Goal: Check status: Check status

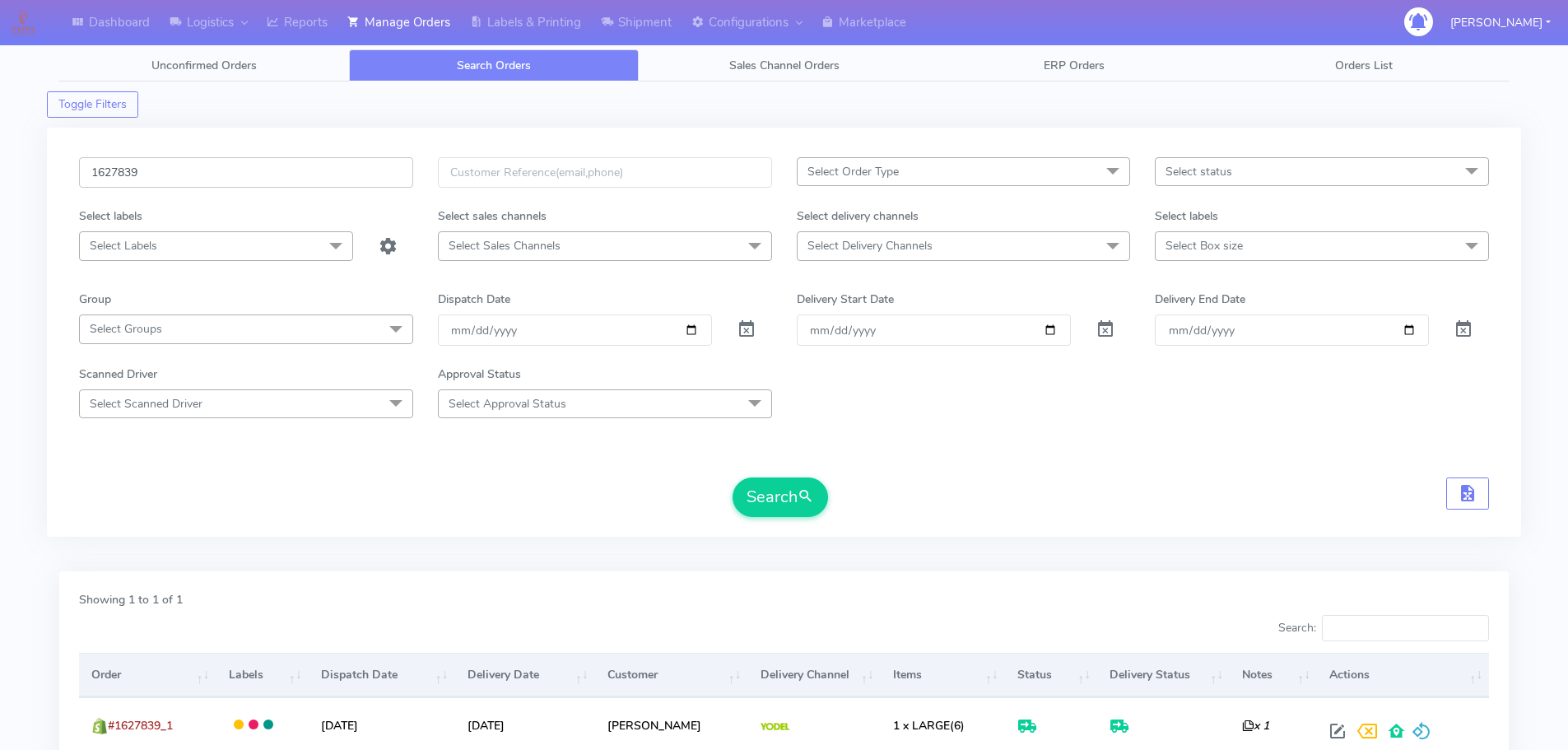
click at [298, 163] on input "1627839" at bounding box center [246, 172] width 334 height 31
paste input "8501"
type input "1628501"
click at [794, 487] on button "Search" at bounding box center [779, 497] width 95 height 39
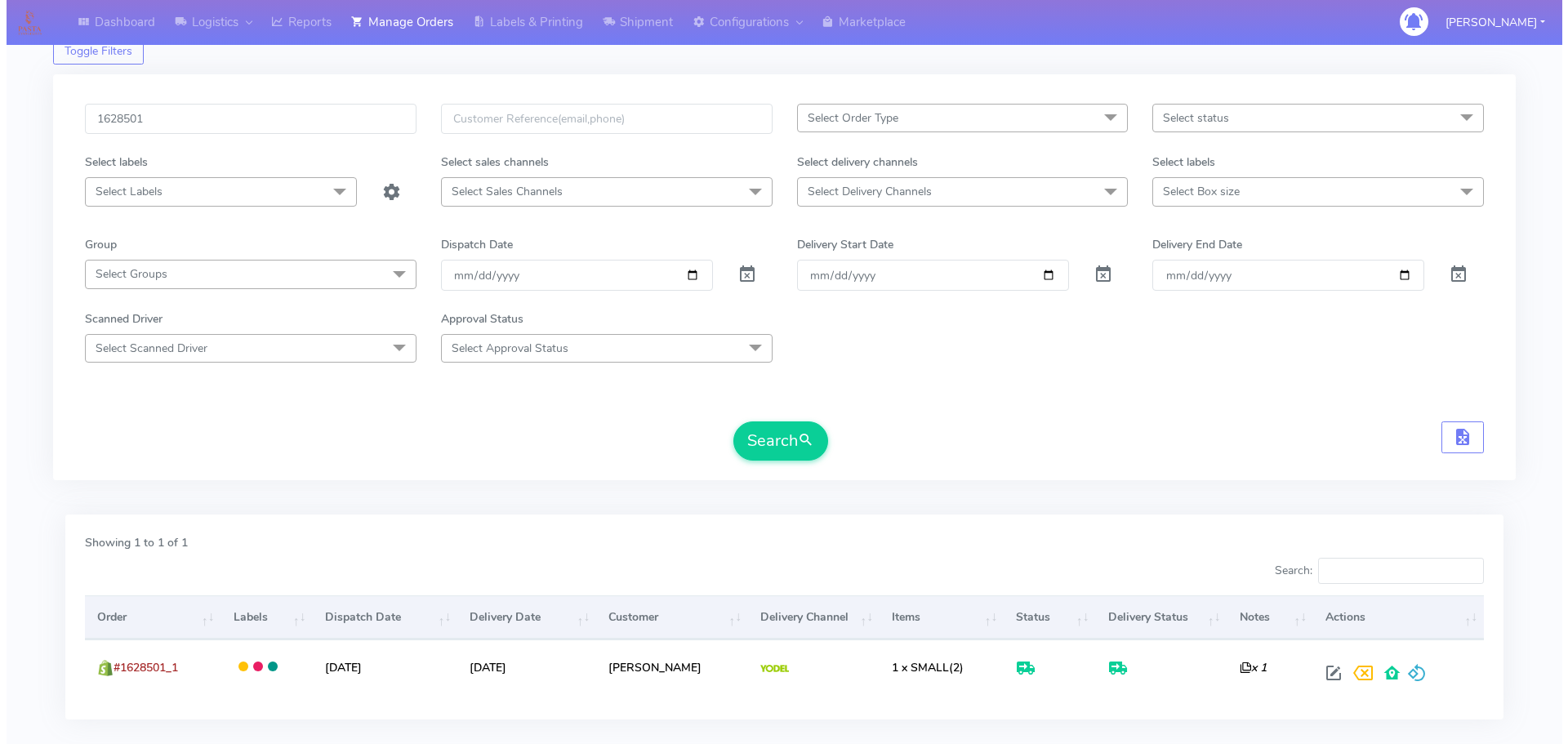
scroll to position [143, 0]
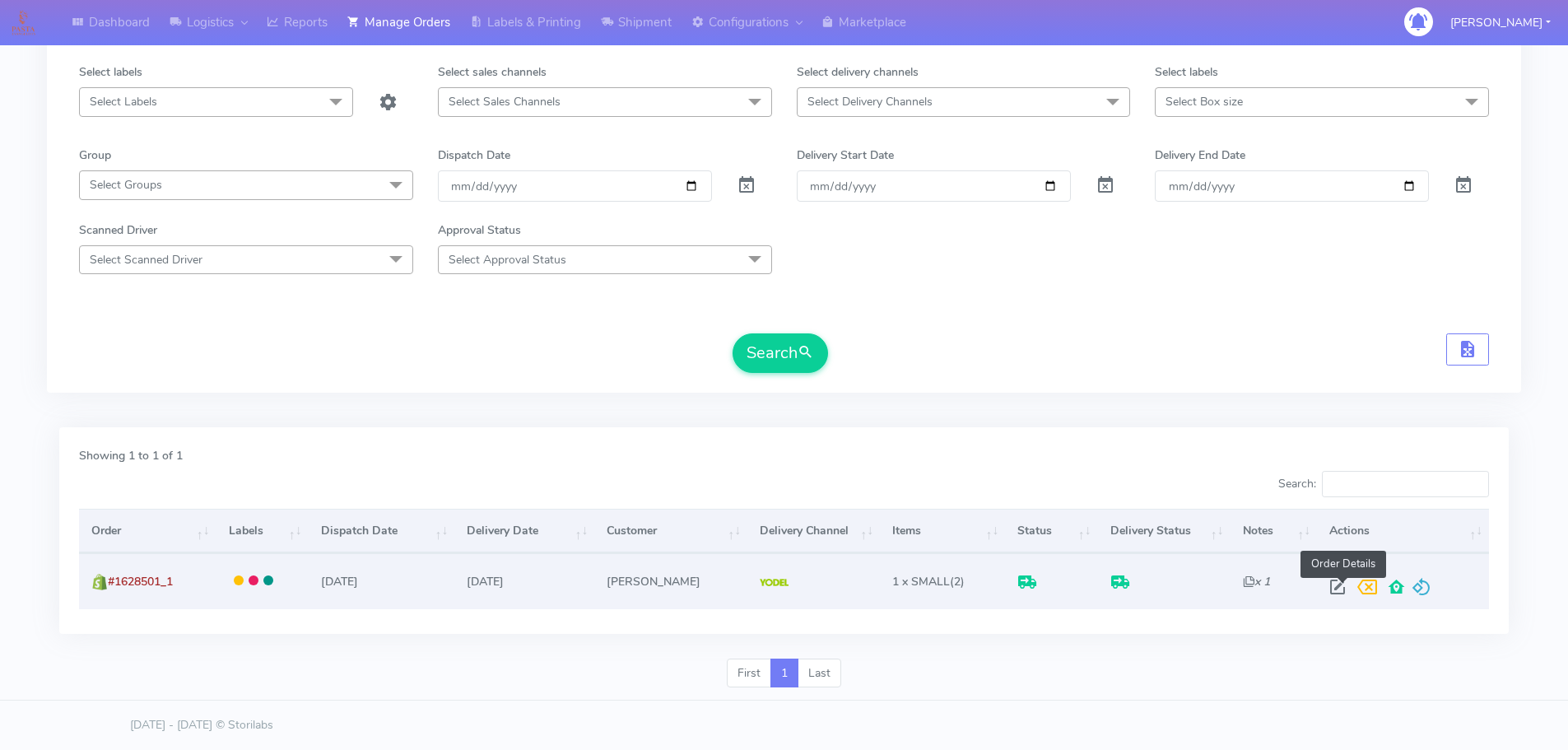
click at [1341, 583] on span at bounding box center [1338, 591] width 30 height 16
select select "5"
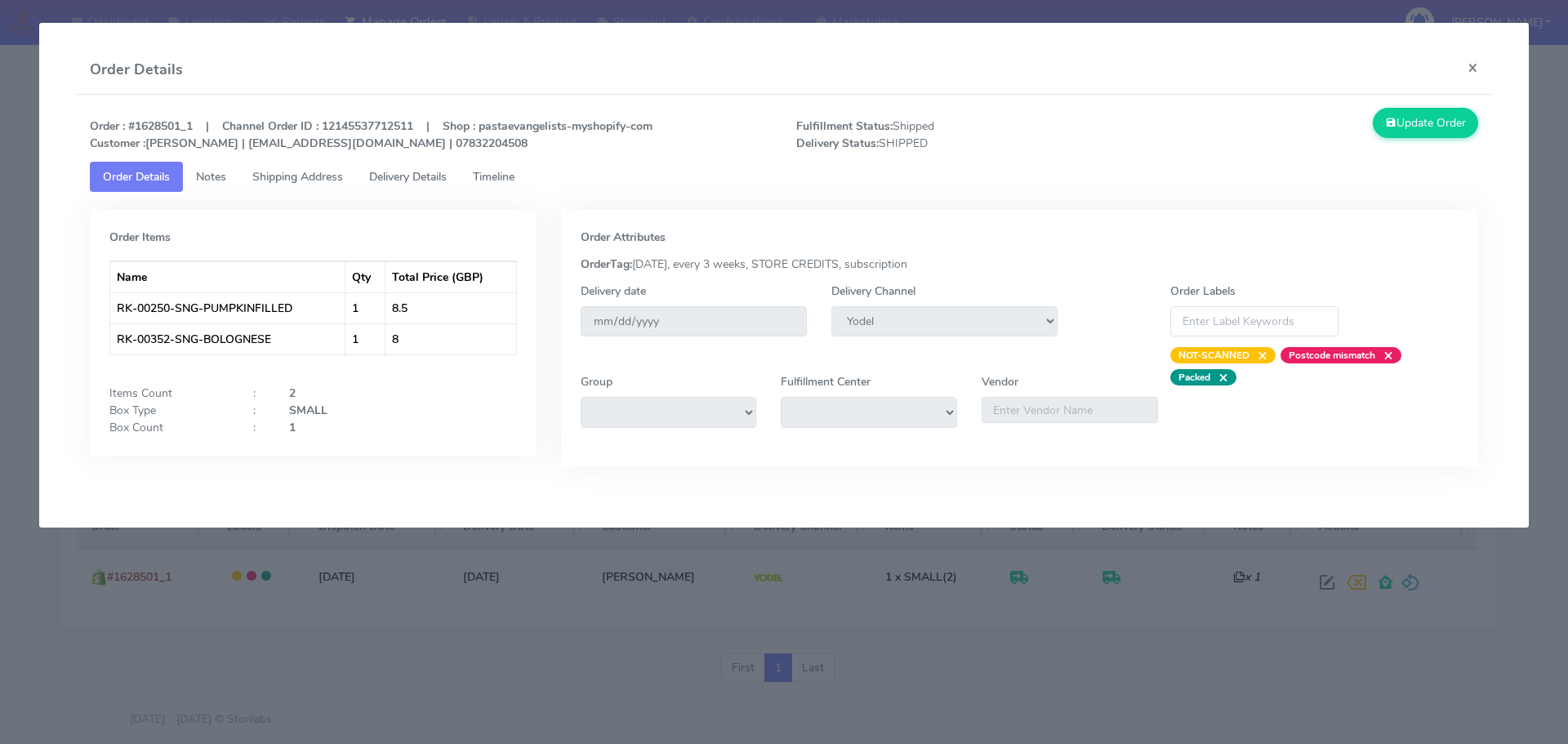
click at [390, 171] on span "Delivery Details" at bounding box center [408, 177] width 78 height 16
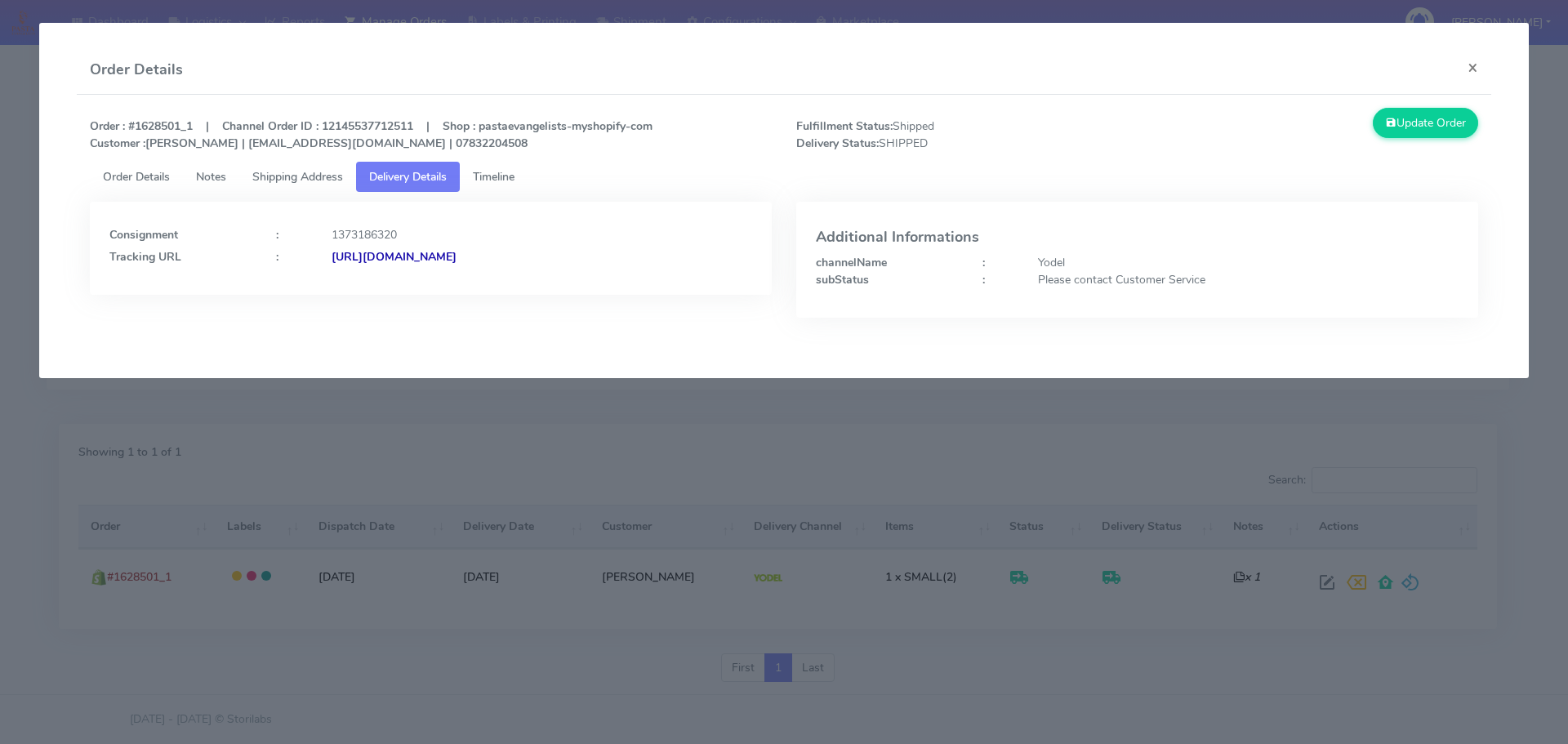
drag, startPoint x: 668, startPoint y: 256, endPoint x: 508, endPoint y: 271, distance: 160.7
click at [508, 271] on div "Consignment : 1373186320 Tracking URL : [URL][DOMAIN_NAME]" at bounding box center [431, 249] width 682 height 94
copy strong "JJD0002249960904445"
click at [247, 496] on modal-container "Order Details × Order : #1628501_1 | Channel Order ID : 12145537712511 | Shop :…" at bounding box center [784, 372] width 1568 height 744
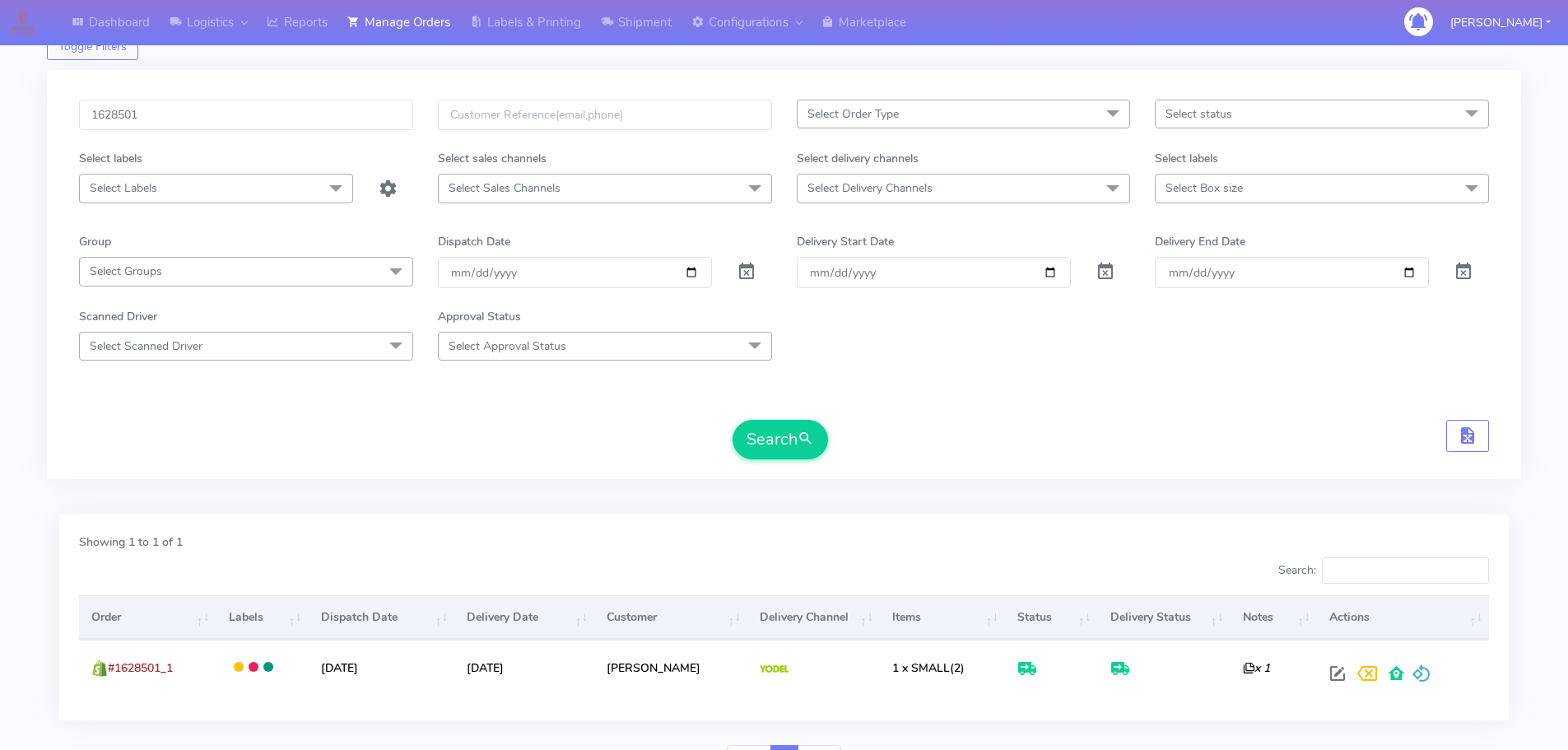
scroll to position [0, 0]
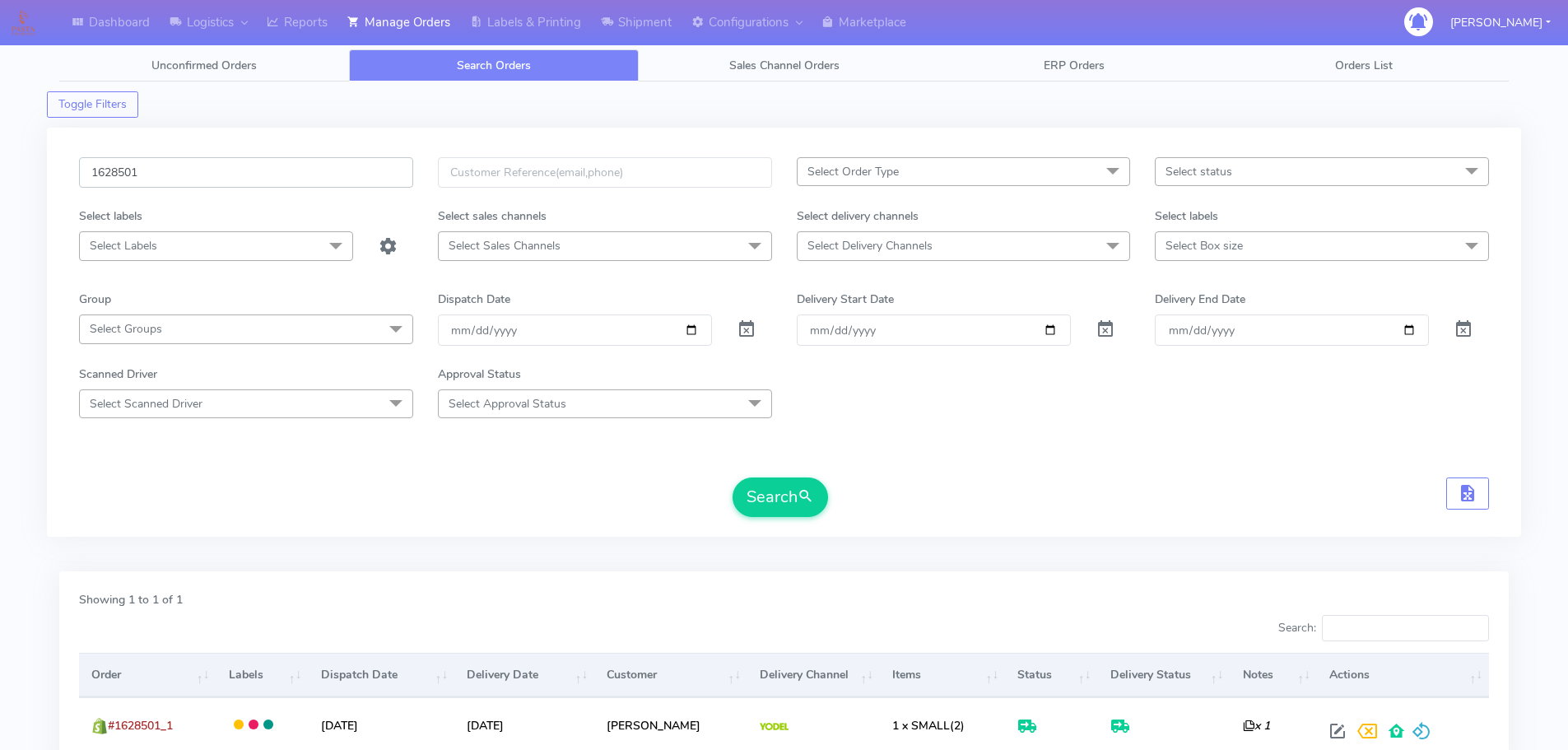
click at [321, 180] on input "1628501" at bounding box center [246, 172] width 334 height 31
paste input "9010"
type input "1629010"
click at [732, 478] on button "Search" at bounding box center [779, 497] width 95 height 39
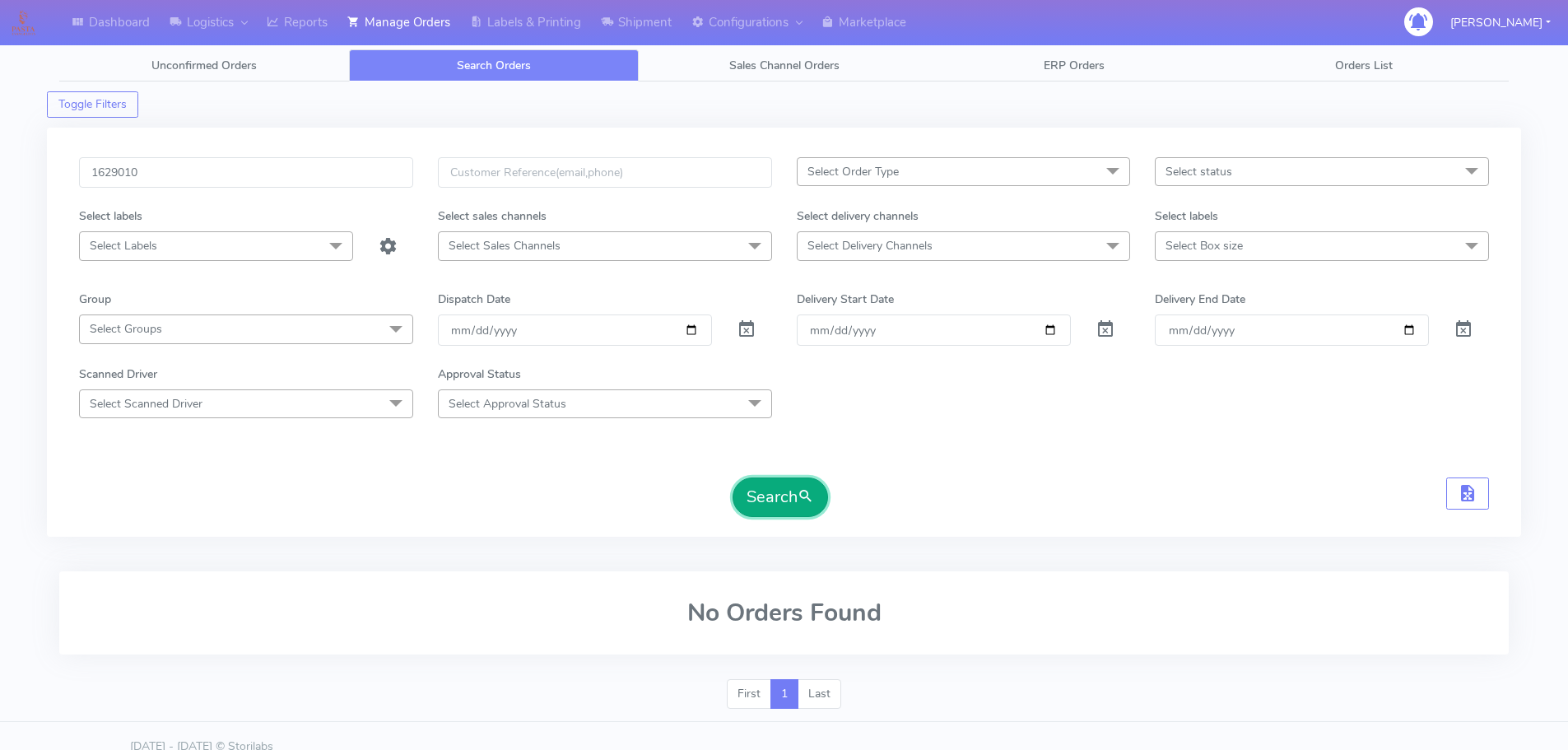
click at [804, 491] on span "submit" at bounding box center [805, 497] width 17 height 22
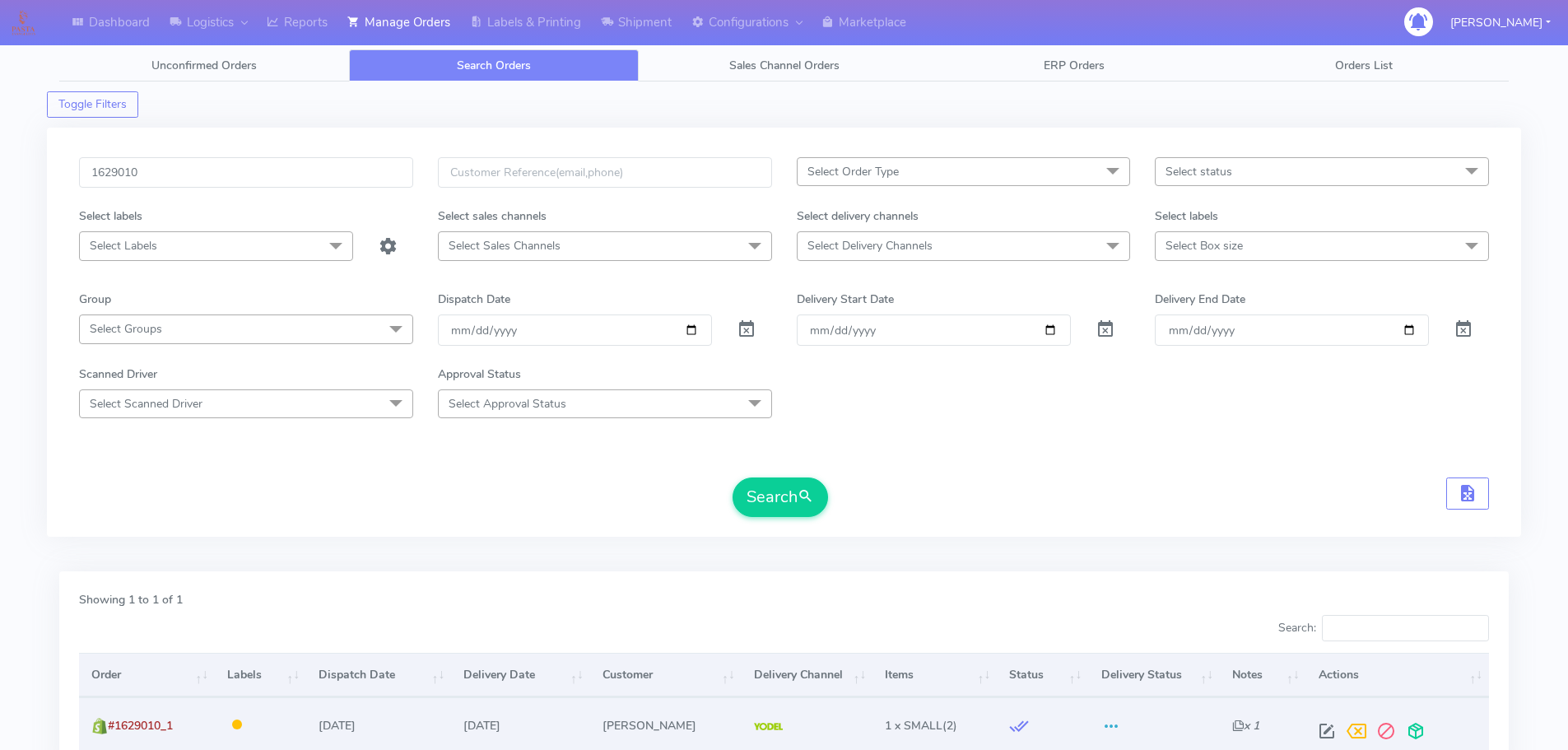
click at [1325, 727] on span at bounding box center [1326, 735] width 30 height 16
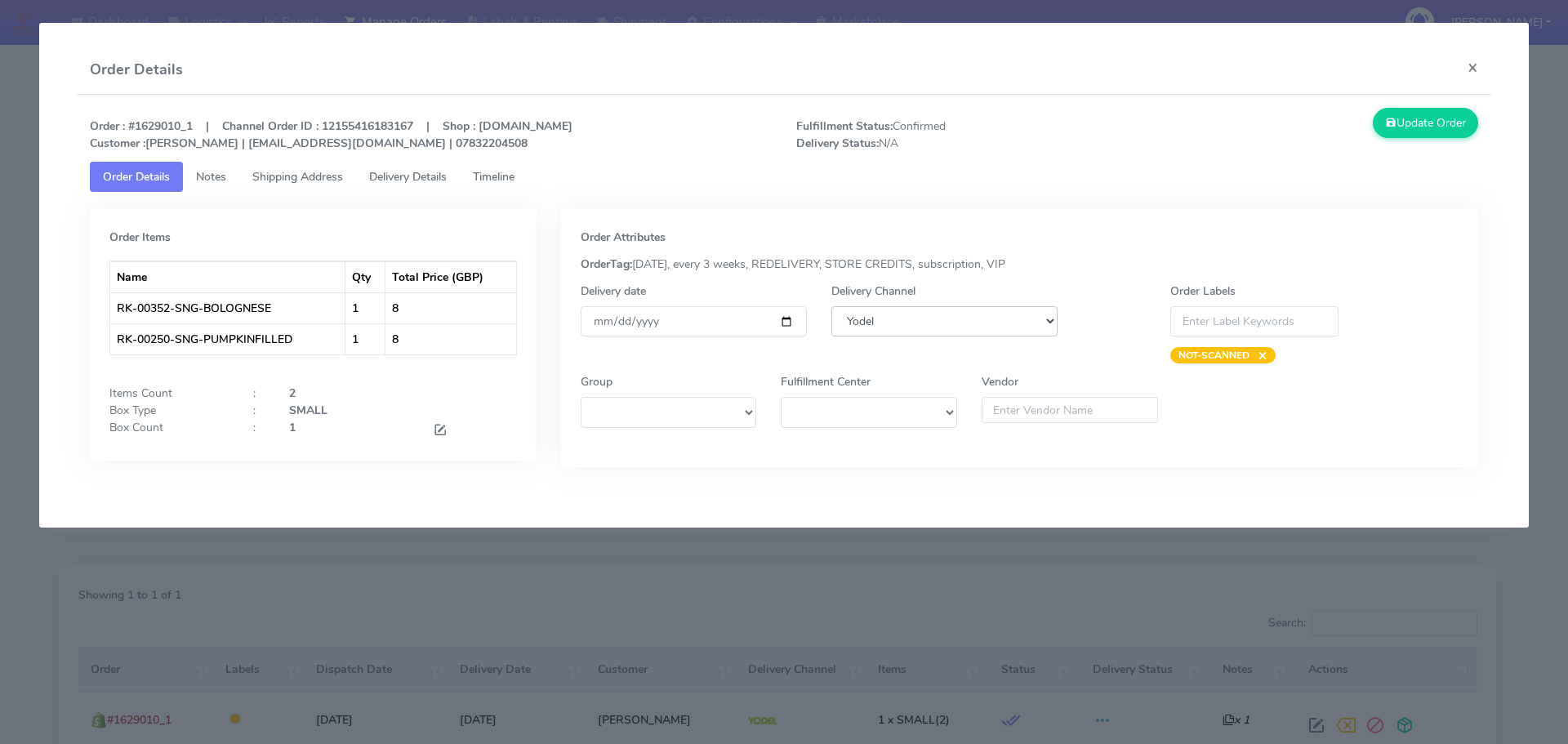
drag, startPoint x: 976, startPoint y: 311, endPoint x: 972, endPoint y: 333, distance: 22.4
click at [976, 311] on select "DHL OnFleet Royal Mail DPD Yodel MaxOptra Amazon Collection" at bounding box center [944, 321] width 226 height 30
select select "3"
click at [831, 307] on select "DHL OnFleet Royal Mail DPD Yodel MaxOptra Amazon Collection" at bounding box center [944, 321] width 226 height 30
click at [1400, 133] on button "Update Order" at bounding box center [1426, 123] width 106 height 30
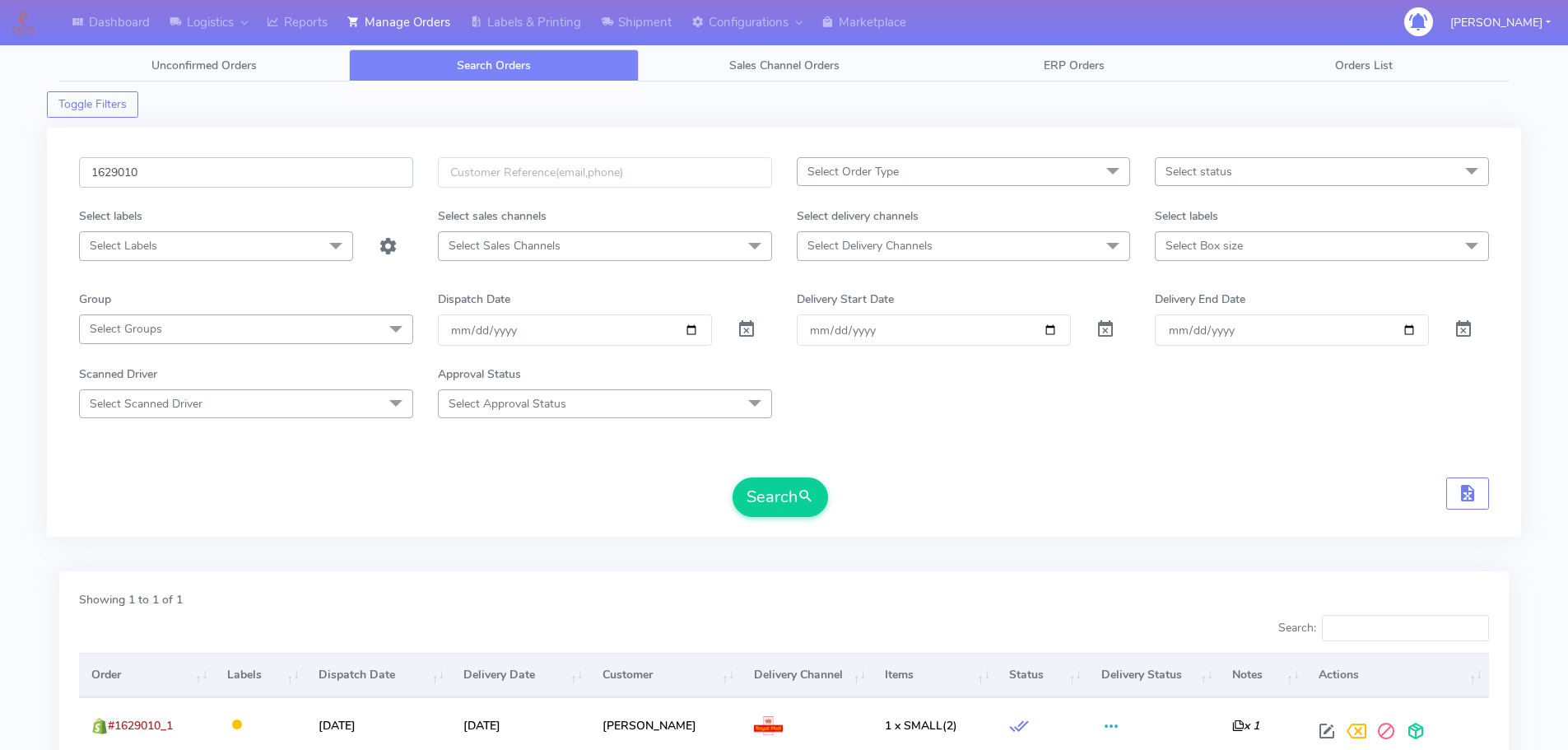
click at [356, 175] on input "1629010" at bounding box center [246, 172] width 334 height 31
click at [355, 175] on input "1629010" at bounding box center [246, 172] width 334 height 31
paste input "8242A"
type input "1628242A"
click at [732, 478] on button "Search" at bounding box center [779, 497] width 95 height 39
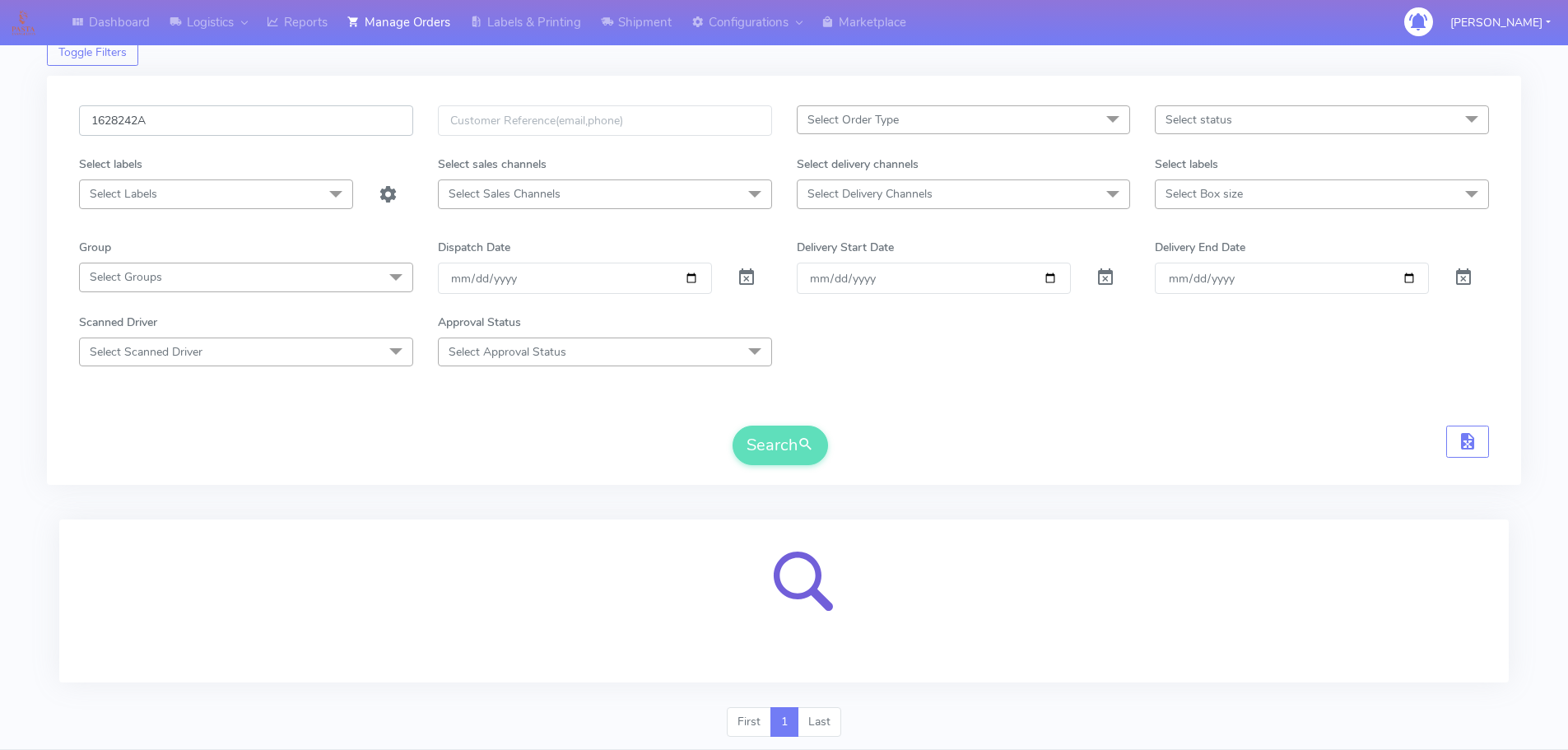
scroll to position [101, 0]
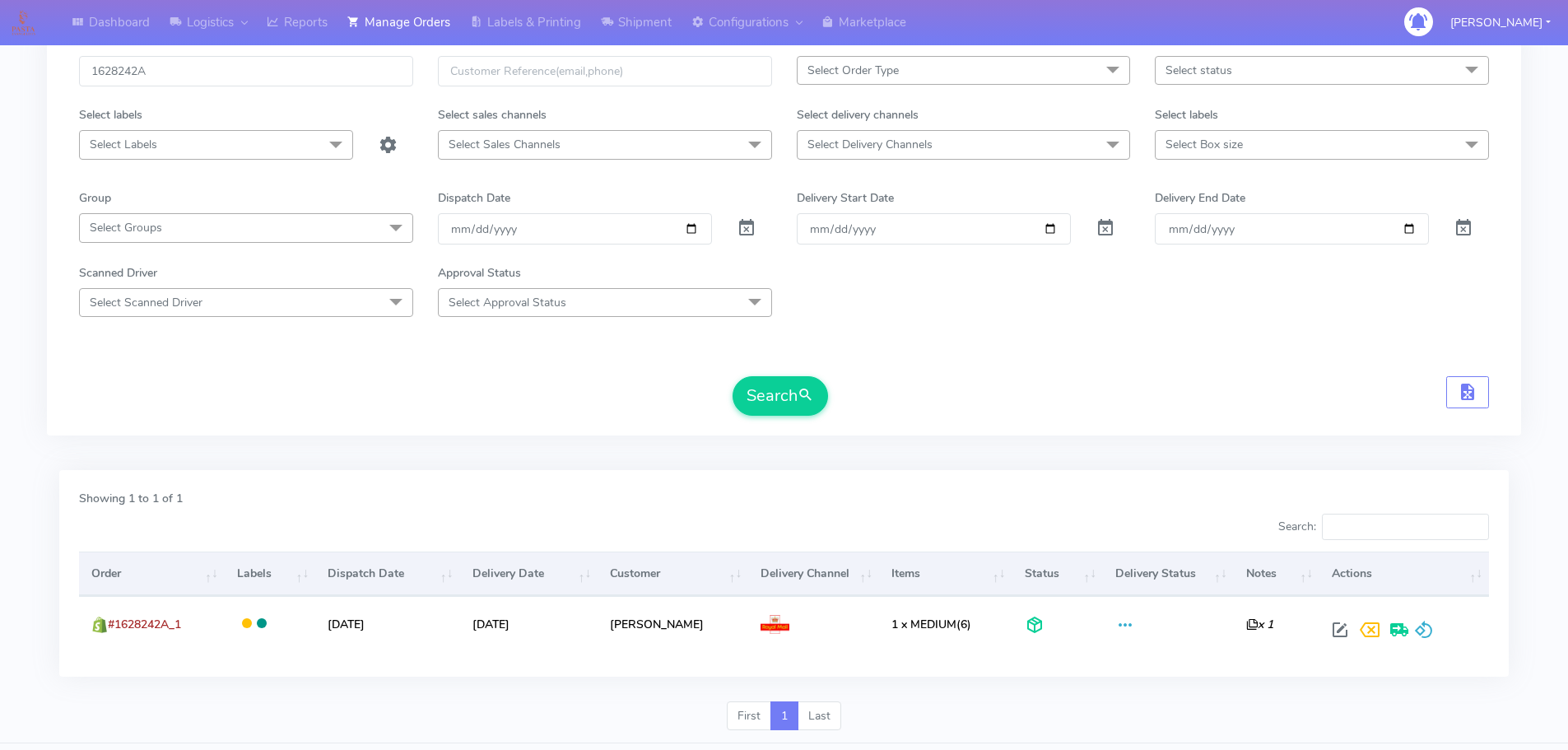
drag, startPoint x: 123, startPoint y: 400, endPoint x: 167, endPoint y: 27, distance: 375.6
click at [124, 399] on div "Search" at bounding box center [784, 396] width 1410 height 39
